Goal: Find specific page/section: Find specific page/section

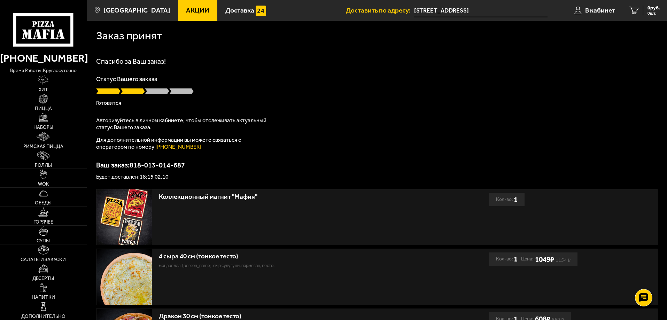
scroll to position [73, 0]
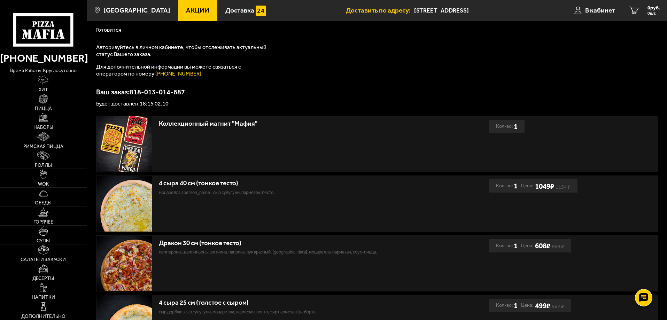
click at [302, 163] on div "Коллекционный магнит "Мафия"" at bounding box center [293, 144] width 393 height 56
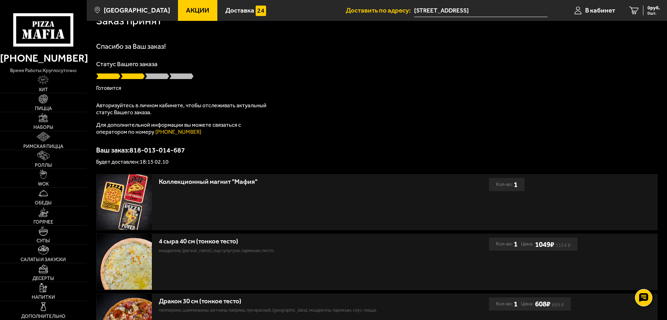
scroll to position [0, 0]
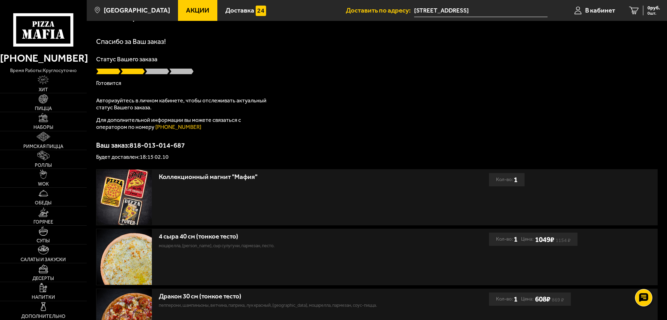
scroll to position [3, 0]
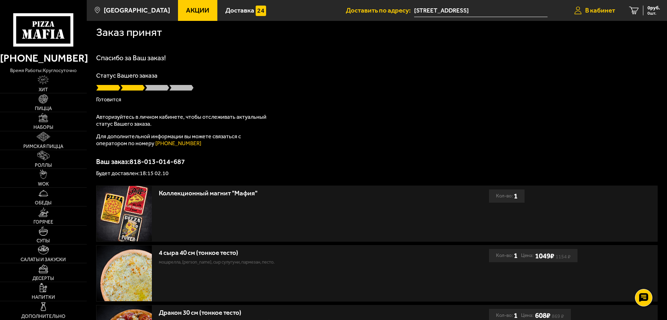
click at [598, 9] on span "В кабинет" at bounding box center [600, 10] width 30 height 7
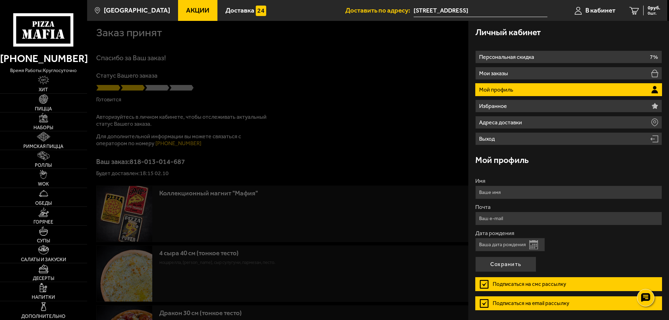
click at [388, 187] on div at bounding box center [421, 181] width 669 height 320
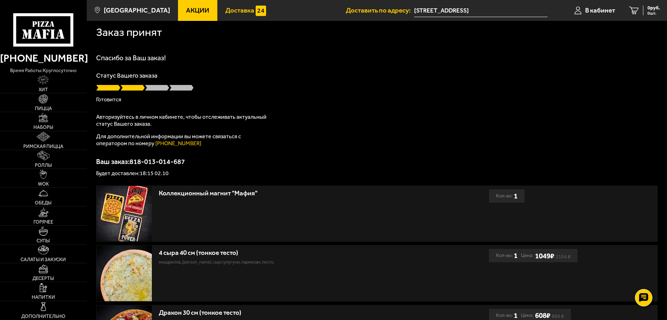
click at [230, 11] on span "Доставка" at bounding box center [239, 10] width 29 height 7
